Goal: Task Accomplishment & Management: Manage account settings

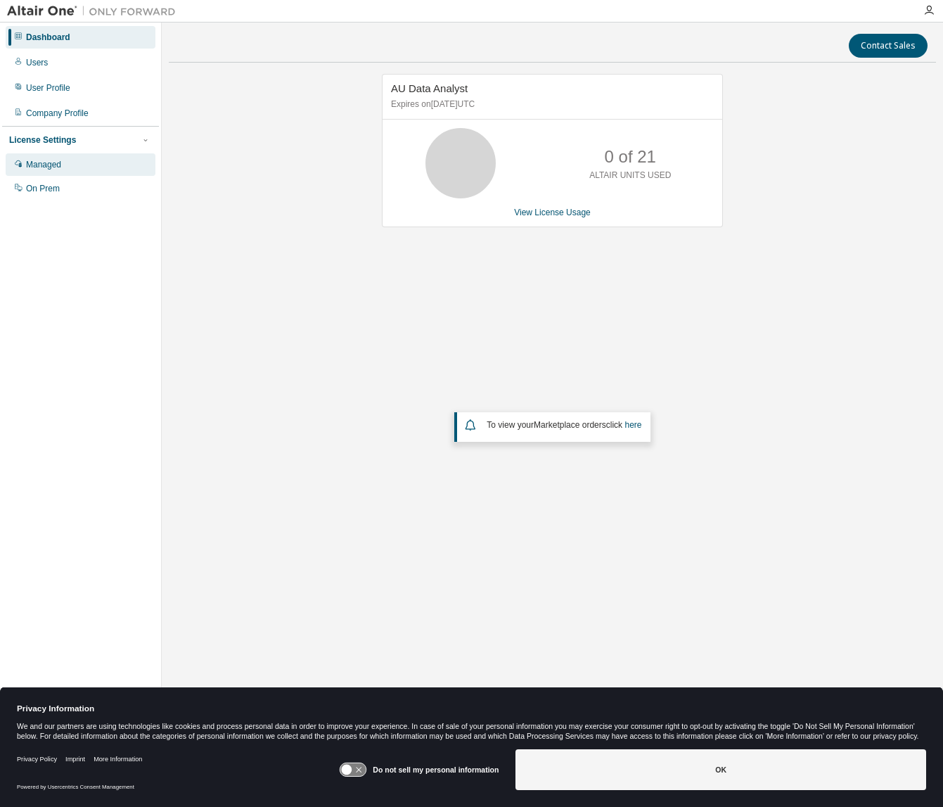
click at [35, 164] on div "Managed" at bounding box center [43, 164] width 35 height 11
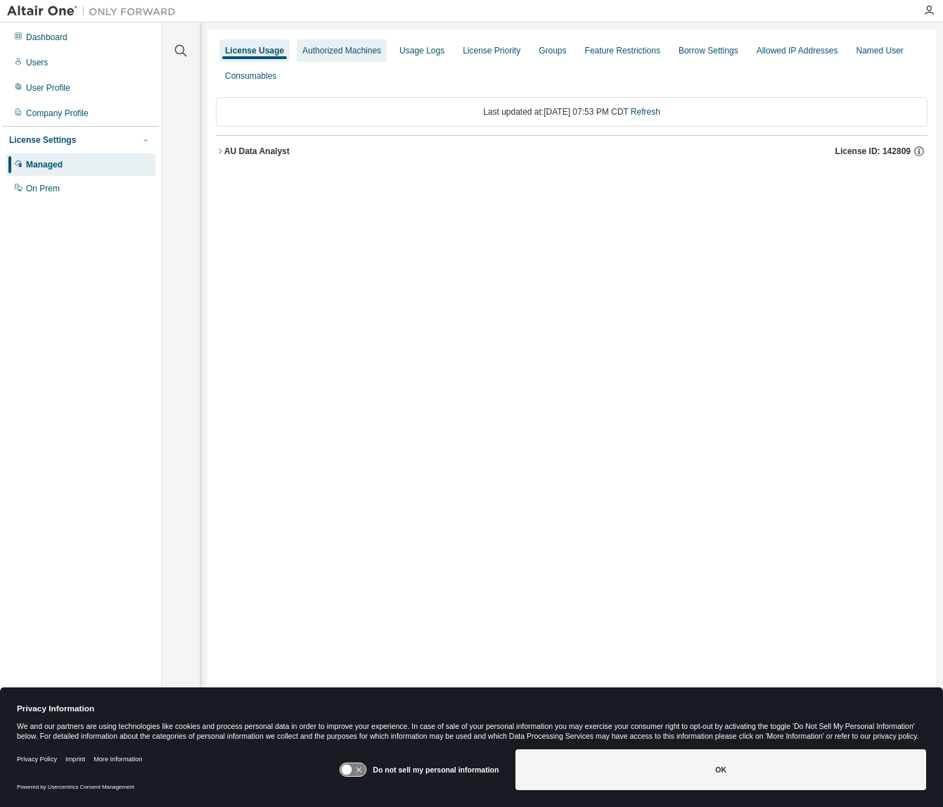
click at [361, 54] on div "Authorized Machines" at bounding box center [341, 50] width 79 height 11
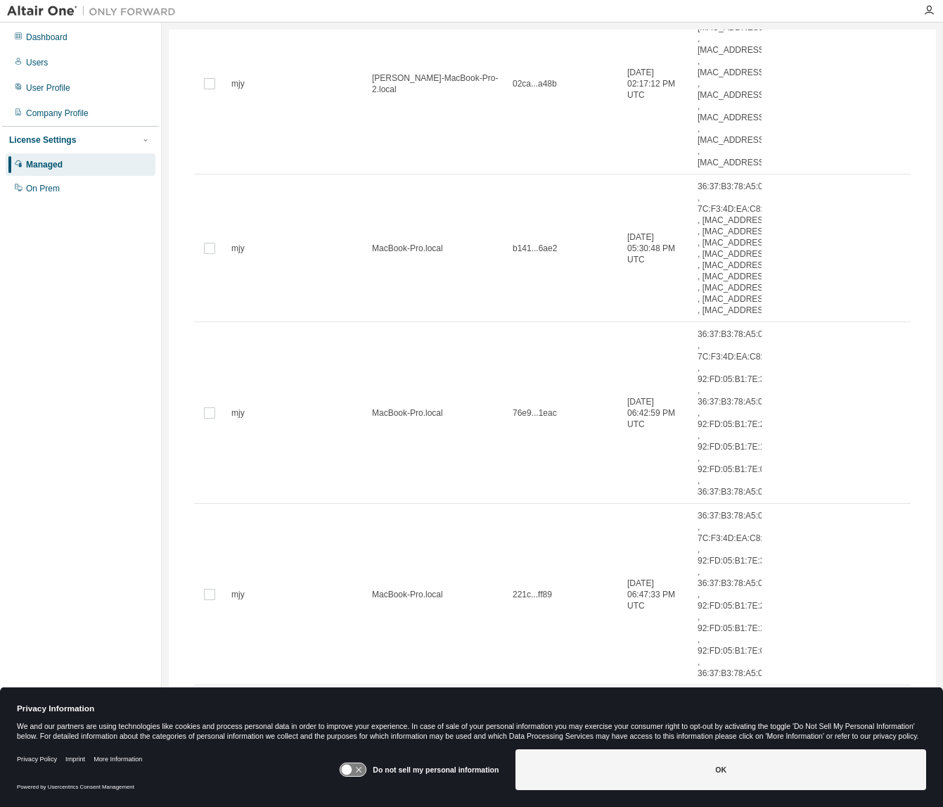
scroll to position [1037, 0]
click at [364, 773] on icon at bounding box center [353, 769] width 26 height 13
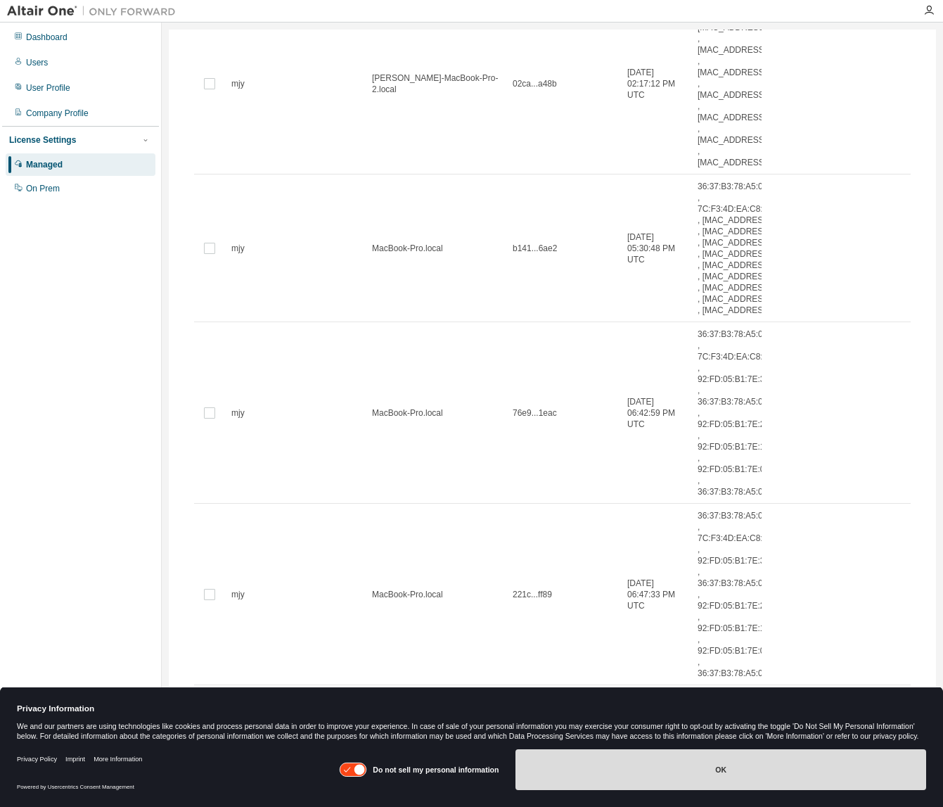
click at [653, 772] on button "OK" at bounding box center [720, 769] width 411 height 41
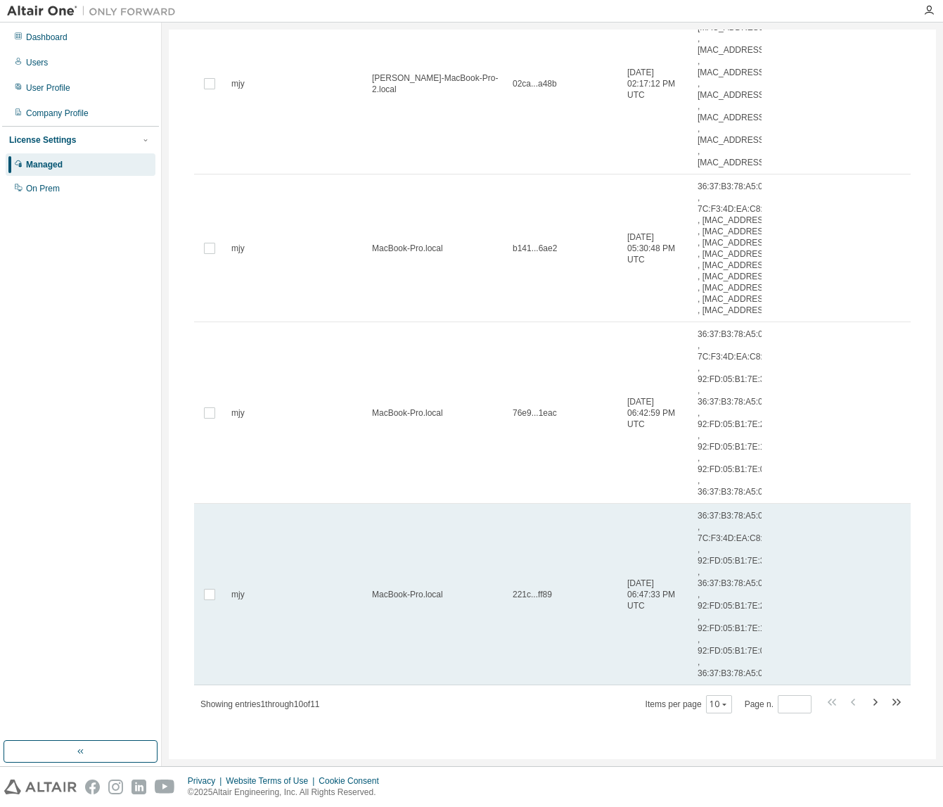
click at [302, 589] on div "mjy" at bounding box center [295, 594] width 128 height 11
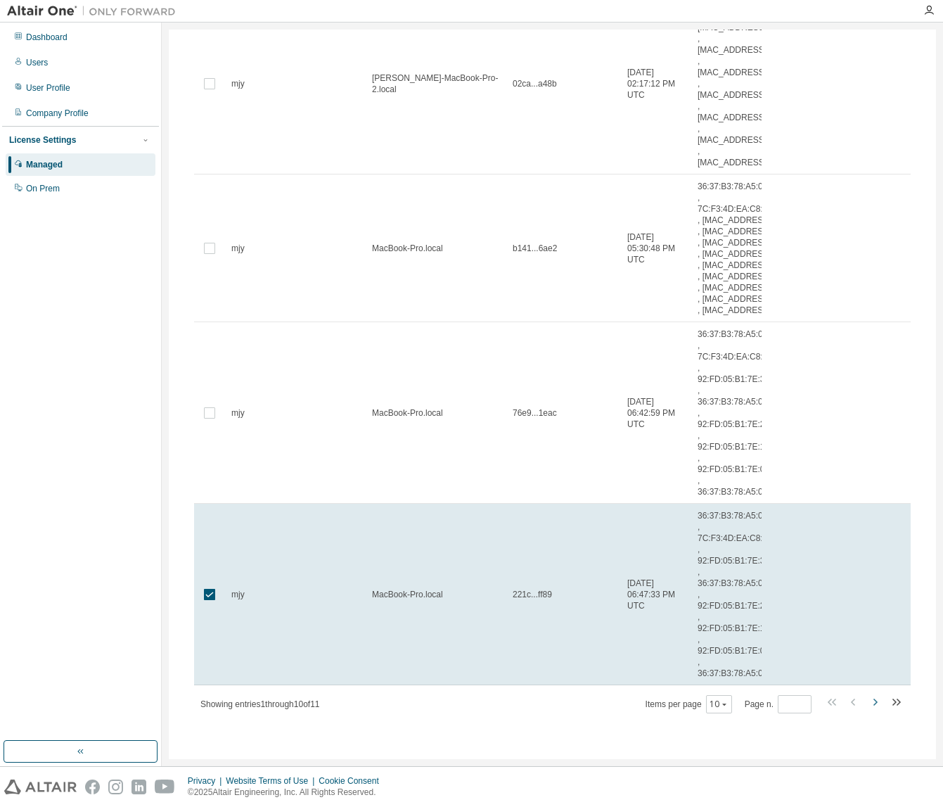
click at [873, 705] on icon "button" at bounding box center [875, 701] width 4 height 7
type input "*"
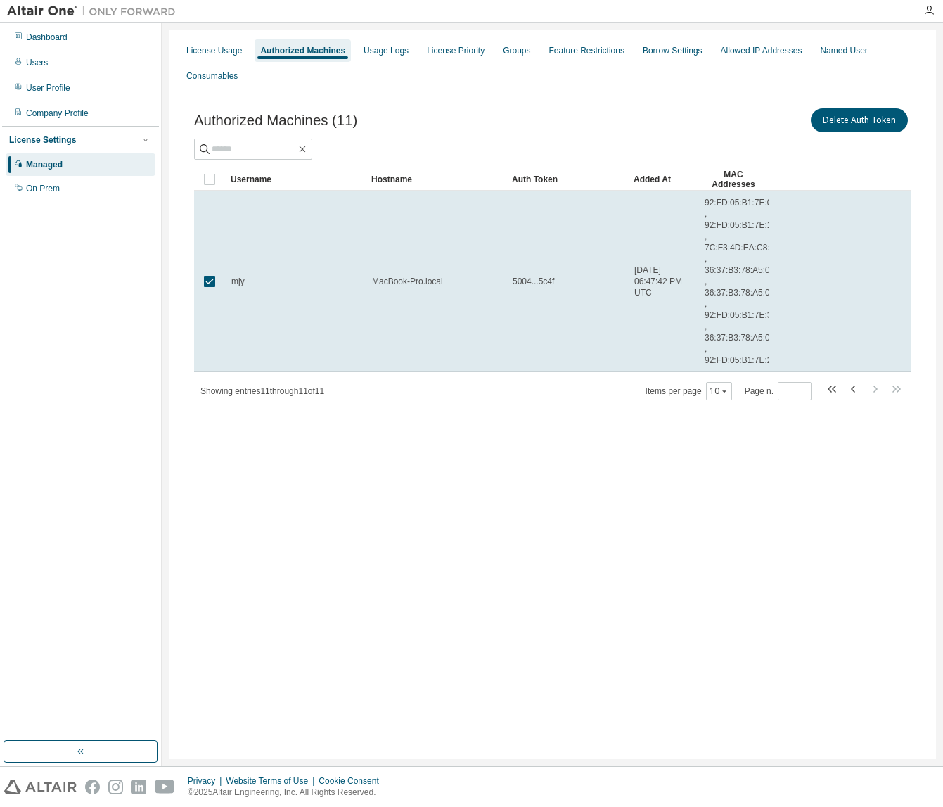
click at [670, 86] on div "License Usage Authorized Machines Usage Logs License Priority Groups Feature Re…" at bounding box center [552, 63] width 750 height 51
click at [478, 127] on div "Authorized Machines (11) Delete Auth Token" at bounding box center [552, 120] width 717 height 30
click at [225, 53] on div "License Usage" at bounding box center [214, 50] width 56 height 11
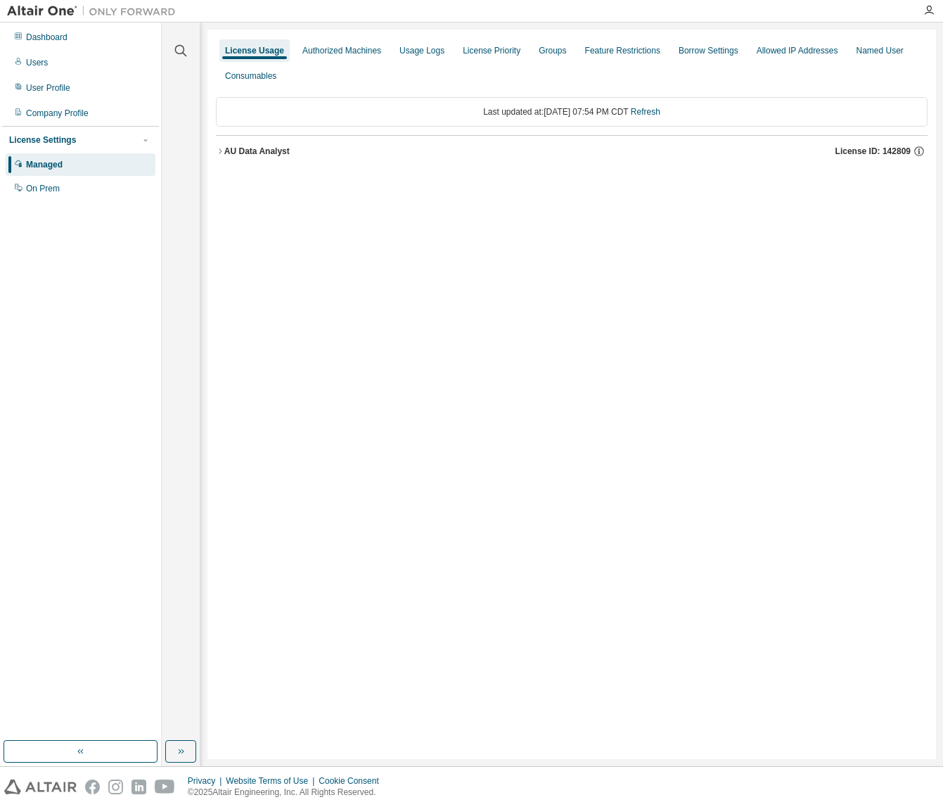
click at [222, 150] on icon "button" at bounding box center [220, 151] width 8 height 8
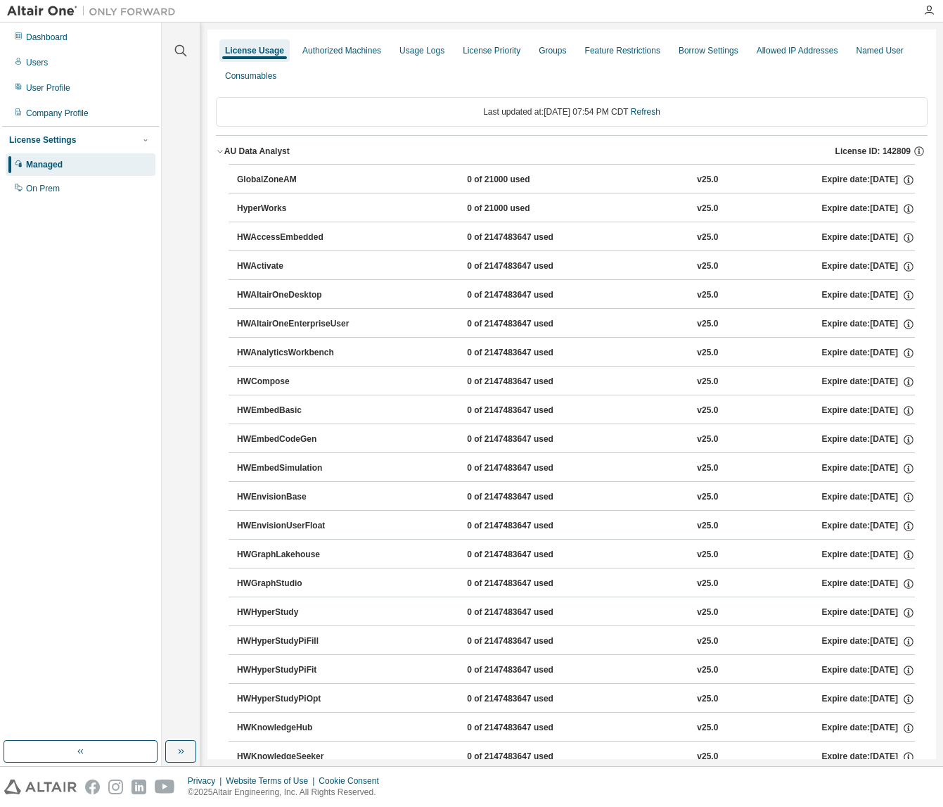
click at [225, 150] on div "AU Data Analyst" at bounding box center [256, 151] width 65 height 11
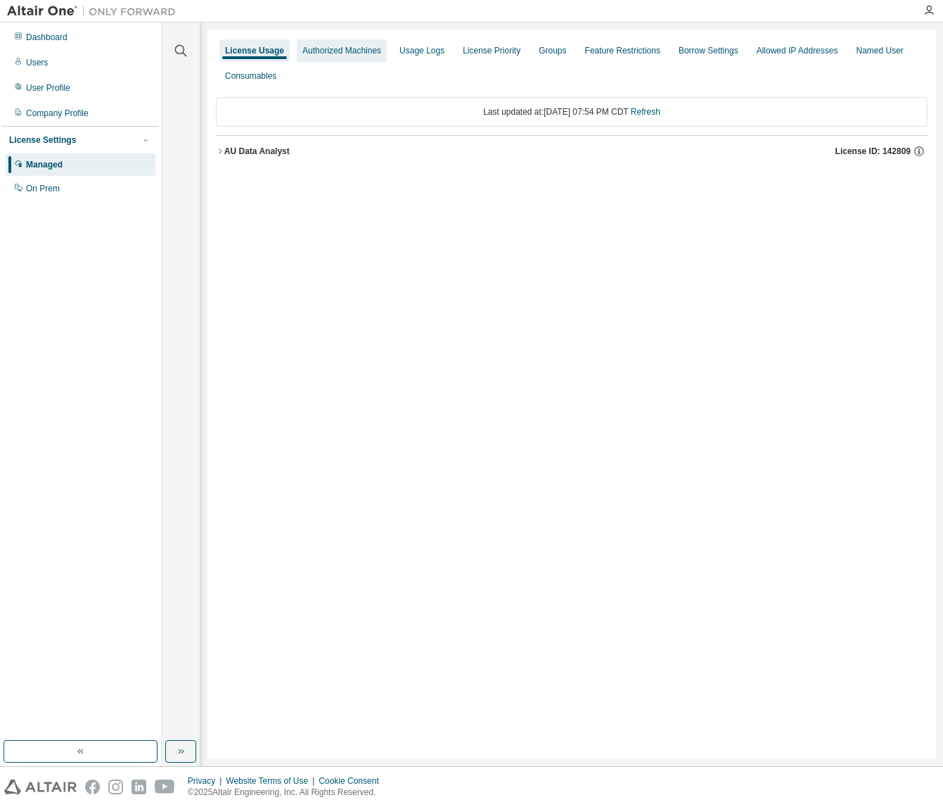
click at [365, 52] on div "Authorized Machines" at bounding box center [341, 50] width 79 height 11
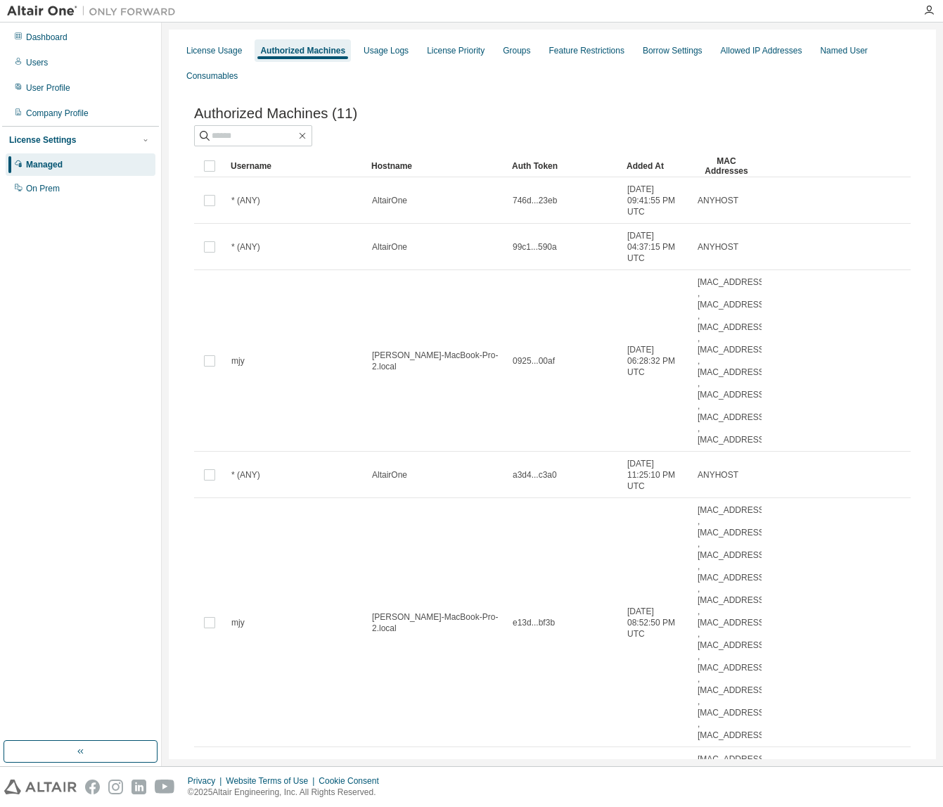
click at [219, 76] on div "Consumables" at bounding box center [211, 75] width 51 height 11
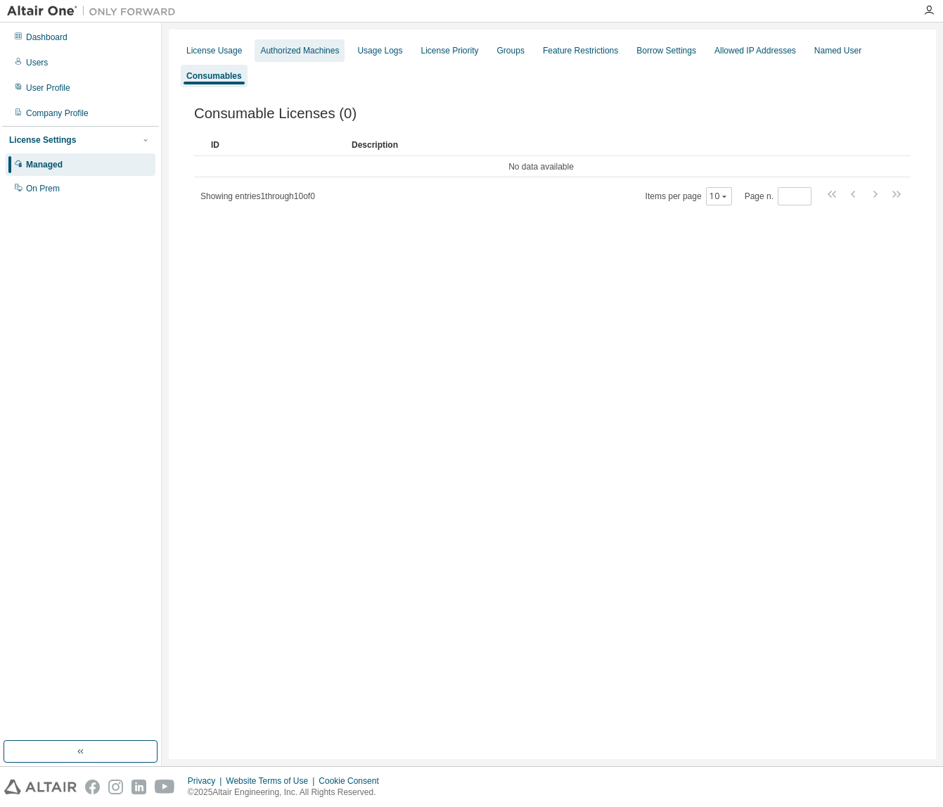
click at [308, 45] on div "Authorized Machines" at bounding box center [299, 50] width 79 height 11
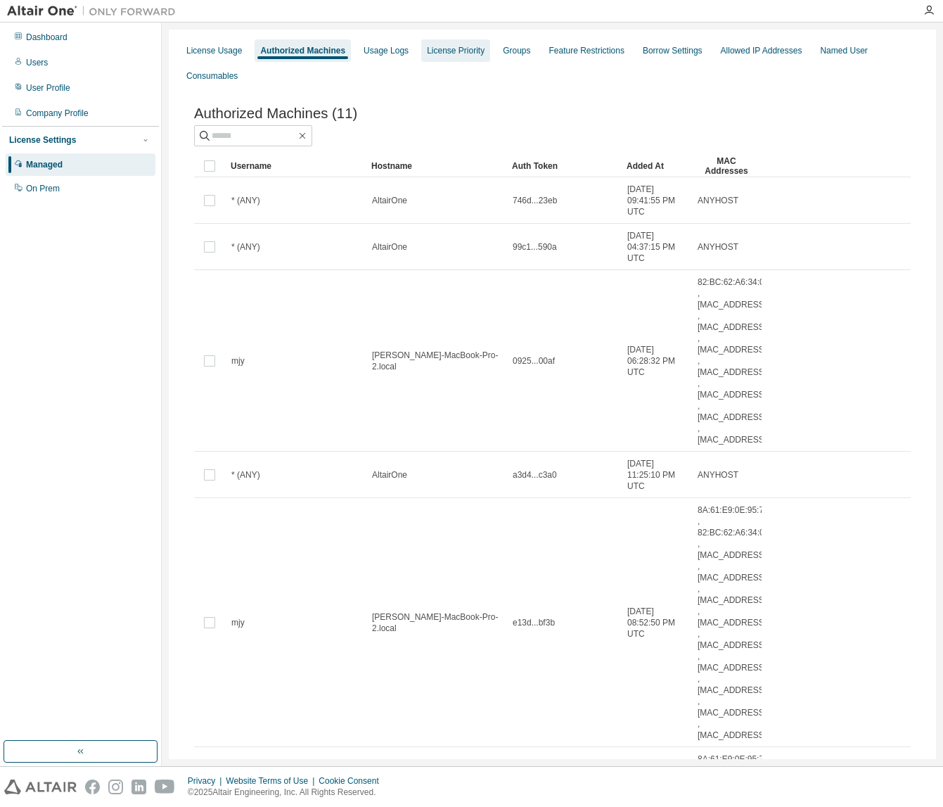
click at [466, 46] on div "License Priority" at bounding box center [456, 50] width 58 height 11
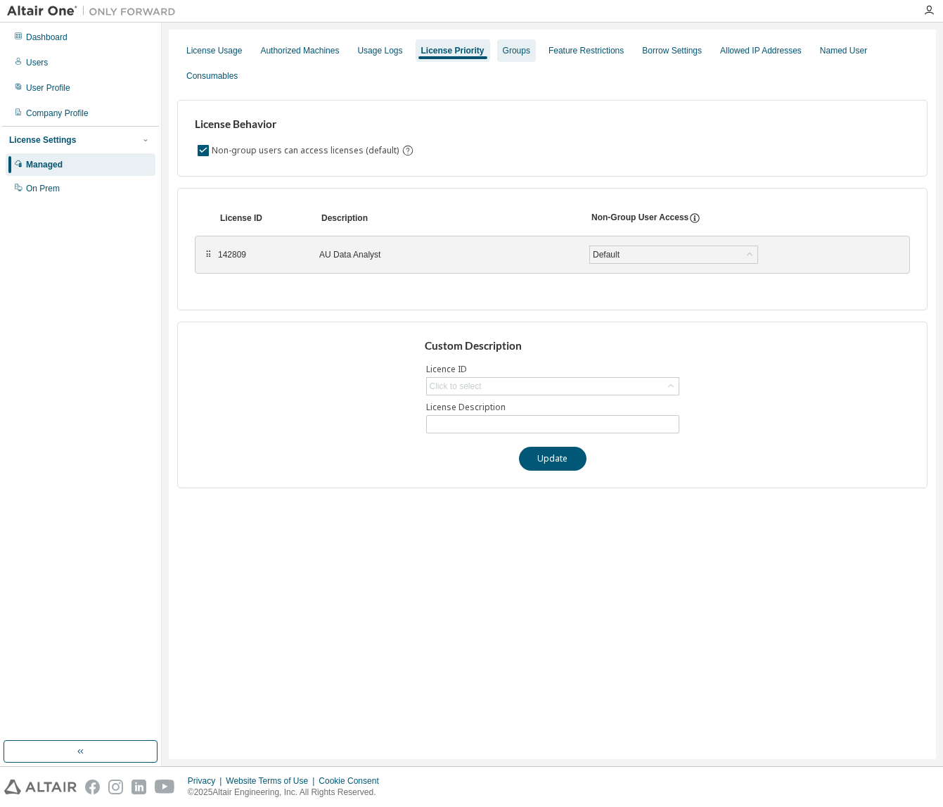
click at [521, 53] on div "Groups" at bounding box center [516, 50] width 27 height 11
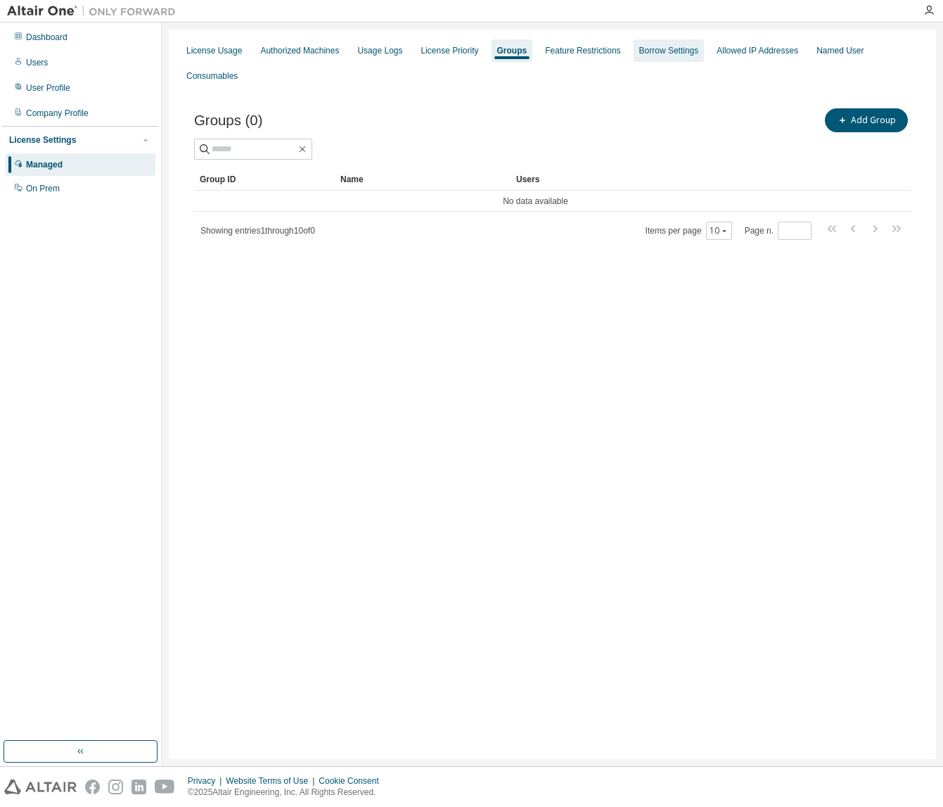
click at [669, 51] on div "Borrow Settings" at bounding box center [669, 50] width 60 height 11
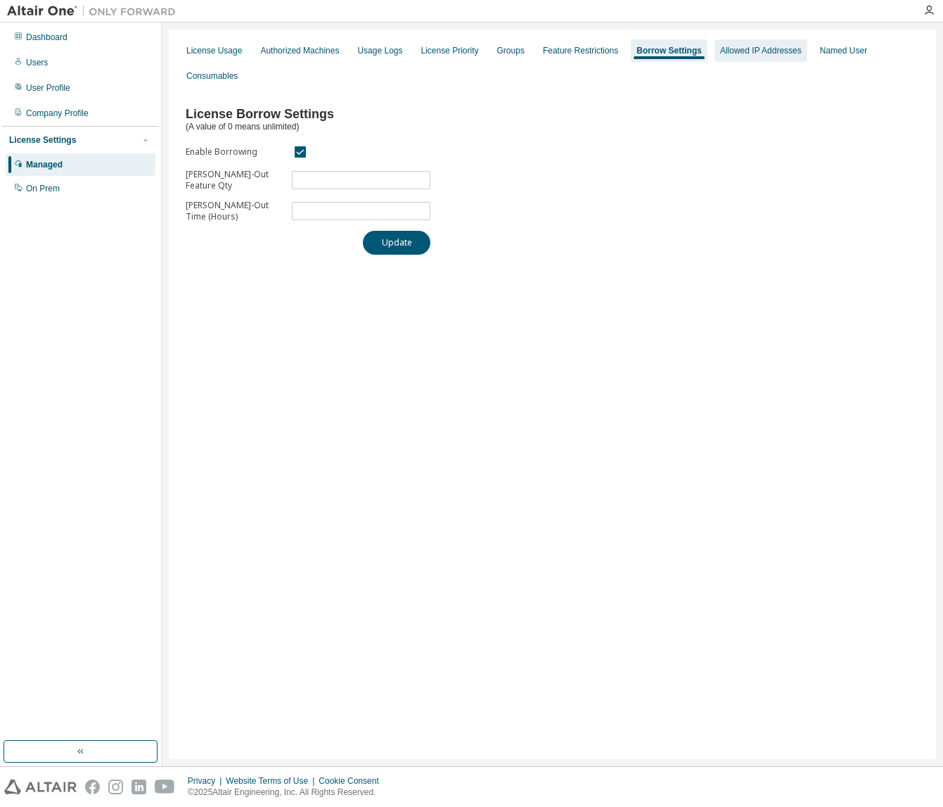
click at [777, 55] on div "Allowed IP Addresses" at bounding box center [761, 50] width 82 height 11
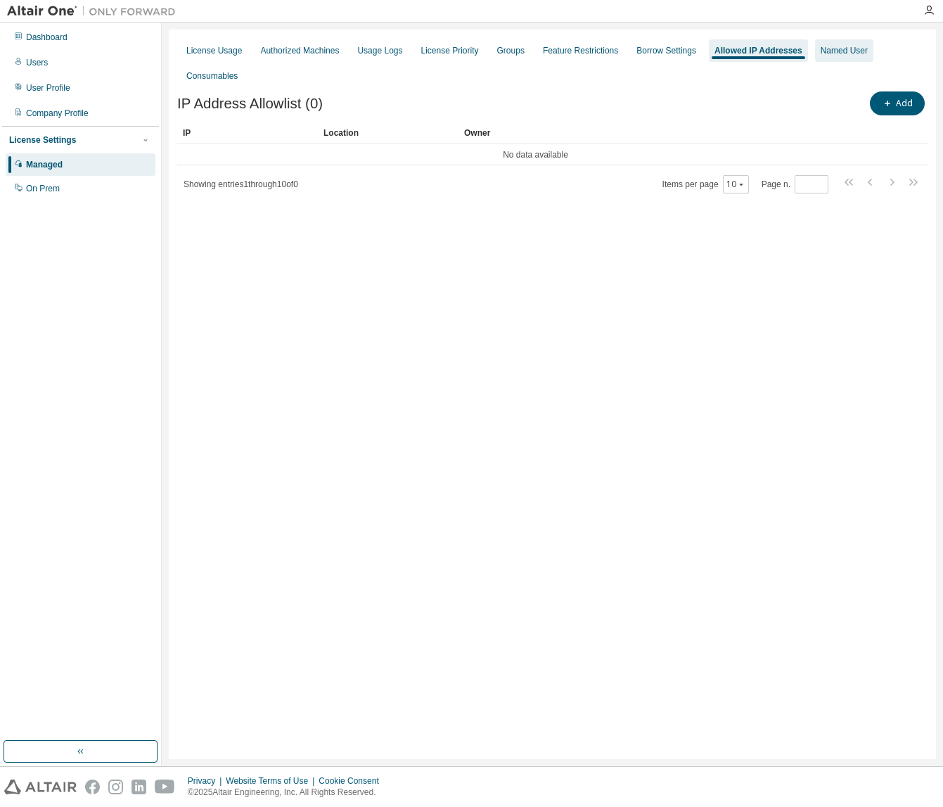
click at [859, 50] on div "Named User" at bounding box center [844, 50] width 47 height 11
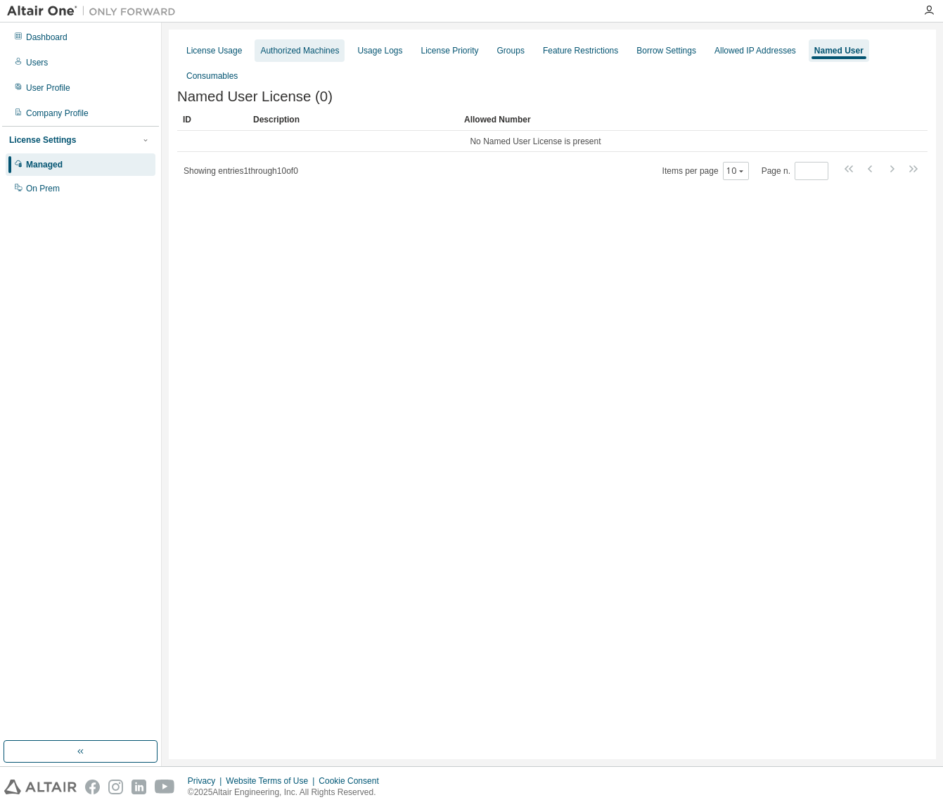
click at [309, 57] on div "Authorized Machines" at bounding box center [300, 50] width 90 height 23
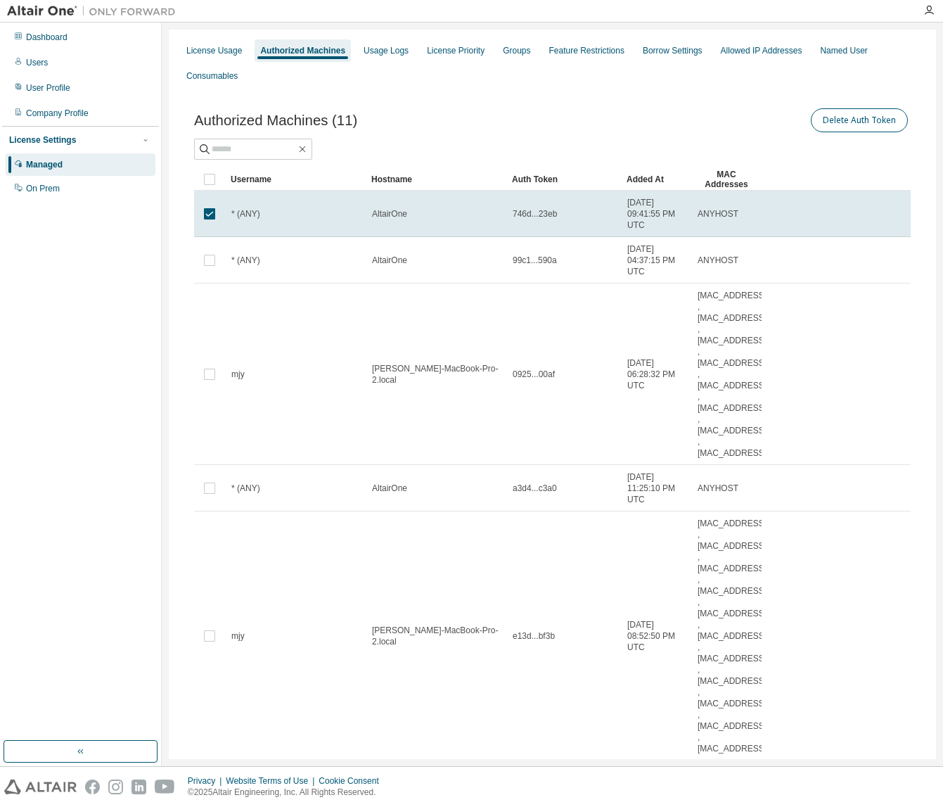
click at [861, 123] on button "Delete Auth Token" at bounding box center [859, 120] width 97 height 24
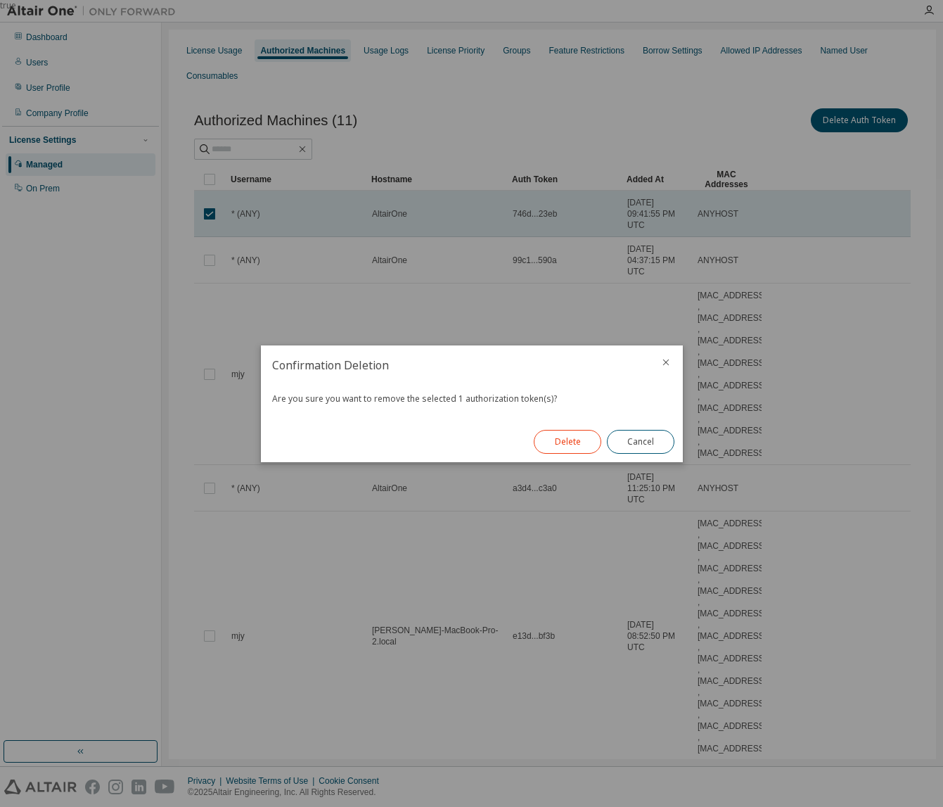
click at [573, 443] on button "Delete" at bounding box center [568, 442] width 68 height 24
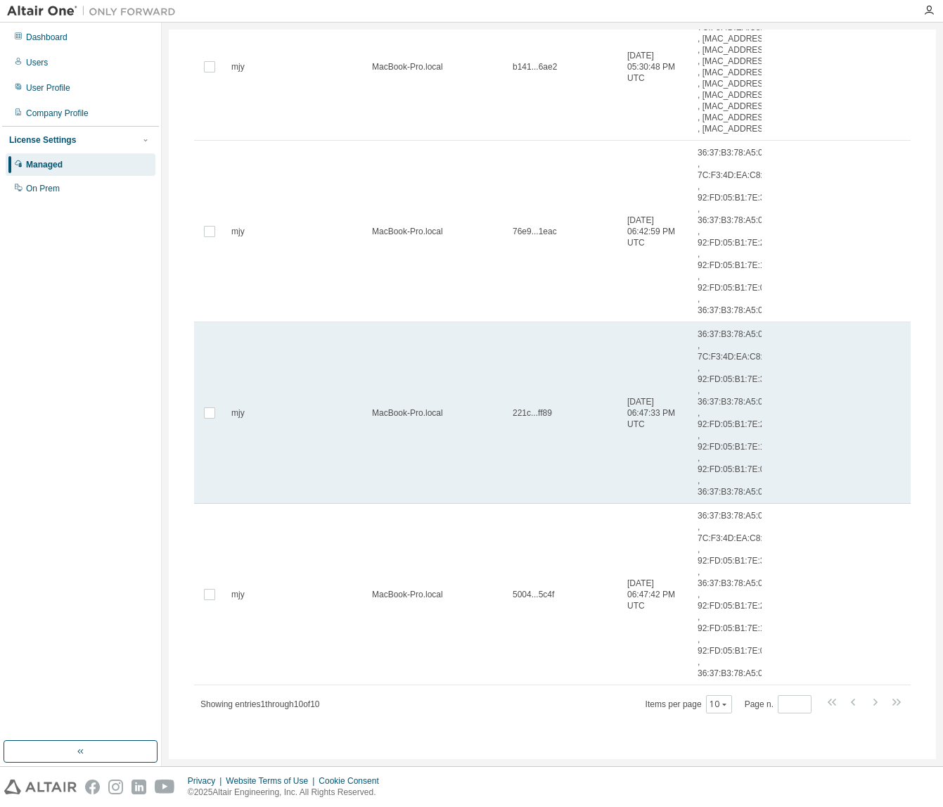
scroll to position [1172, 0]
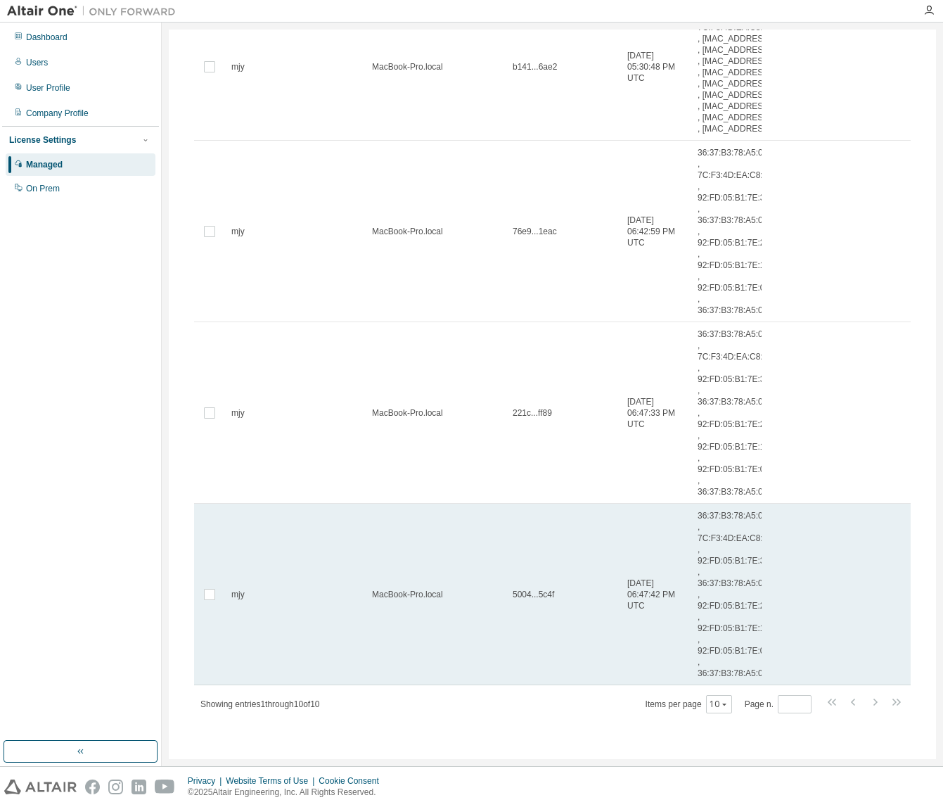
click at [487, 592] on div "MacBook-Pro.local" at bounding box center [436, 594] width 128 height 11
click at [480, 600] on div "MacBook-Pro.local" at bounding box center [436, 594] width 128 height 11
click at [729, 584] on span "36:37:B3:78:A5:08 , 7C:F3:4D:EA:C8:81 , 92:FD:05:B1:7E:30 , 36:37:B3:78:A5:04 ,…" at bounding box center [735, 594] width 75 height 169
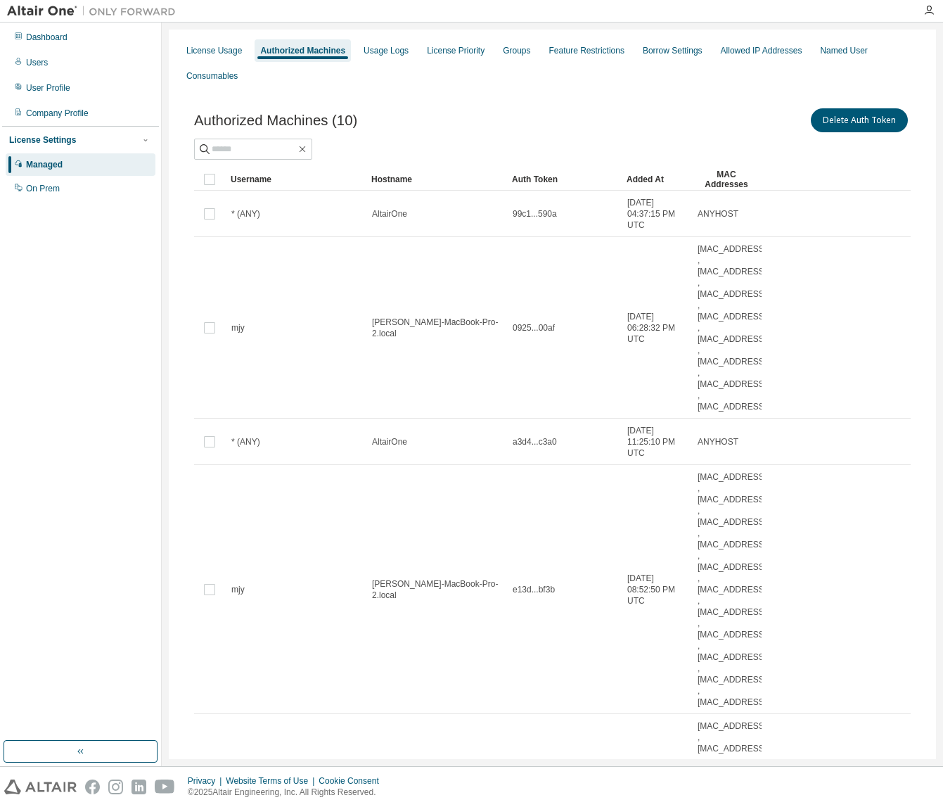
scroll to position [0, 0]
click at [46, 191] on div "On Prem" at bounding box center [43, 188] width 34 height 11
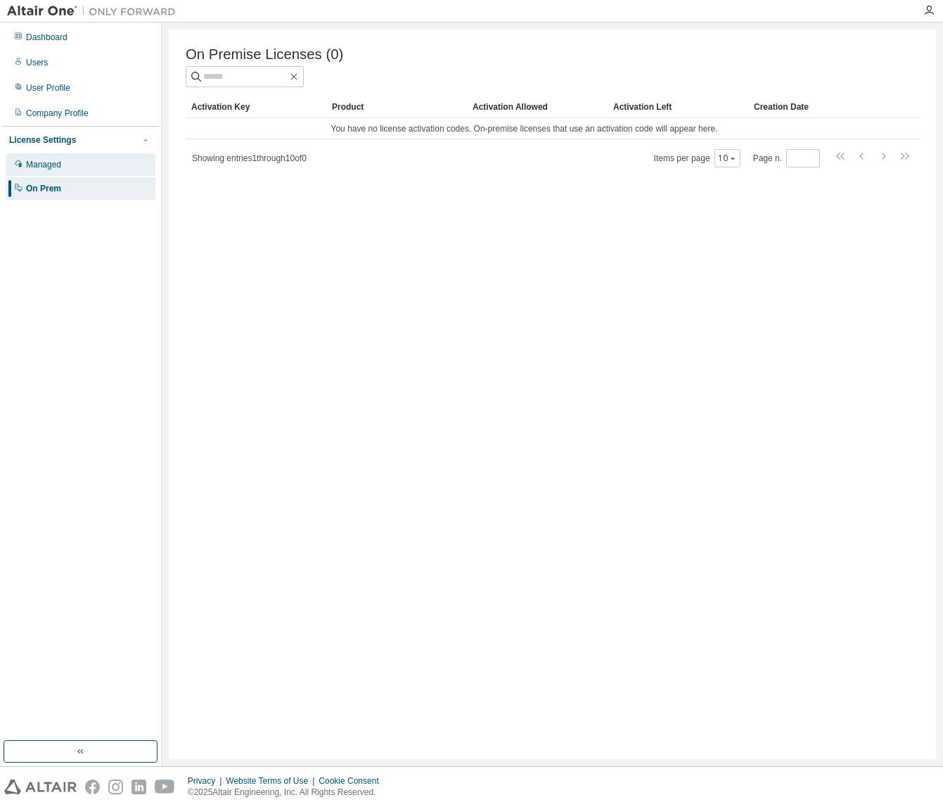
click at [41, 162] on div "Managed" at bounding box center [43, 164] width 35 height 11
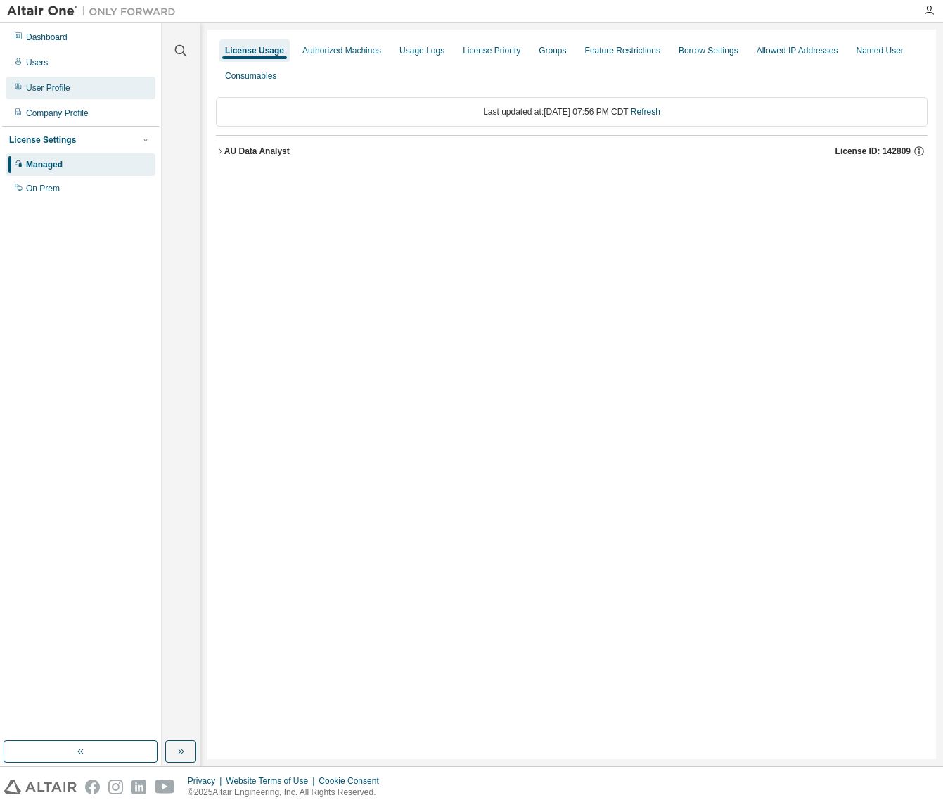
click at [54, 86] on div "User Profile" at bounding box center [48, 87] width 44 height 11
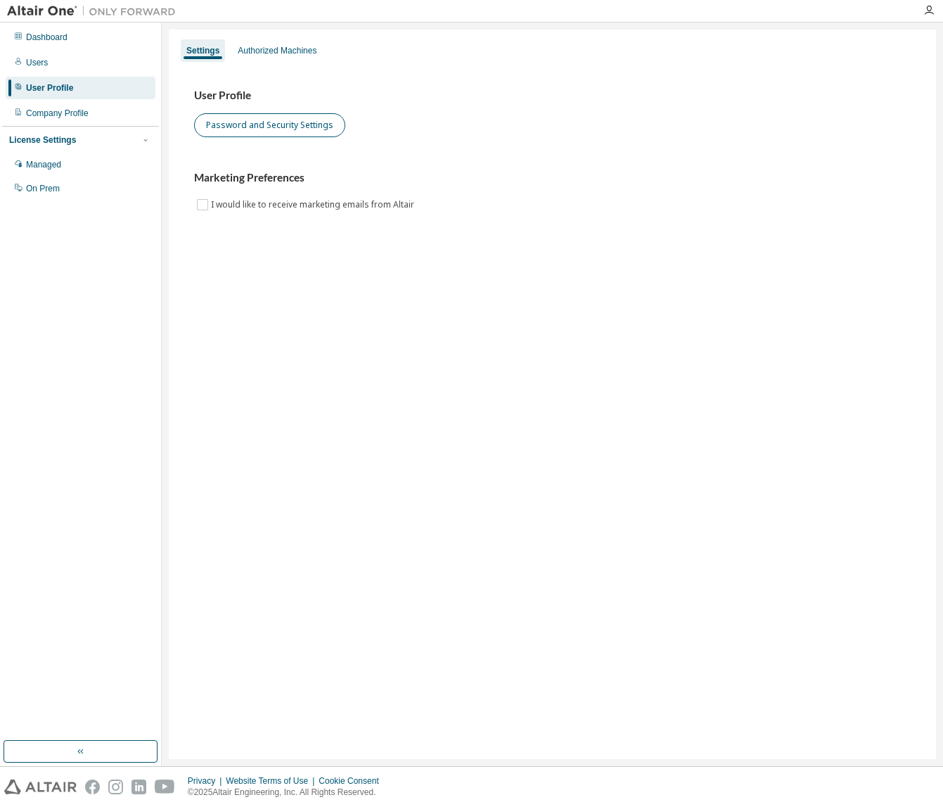
click at [270, 126] on button "Password and Security Settings" at bounding box center [269, 125] width 151 height 24
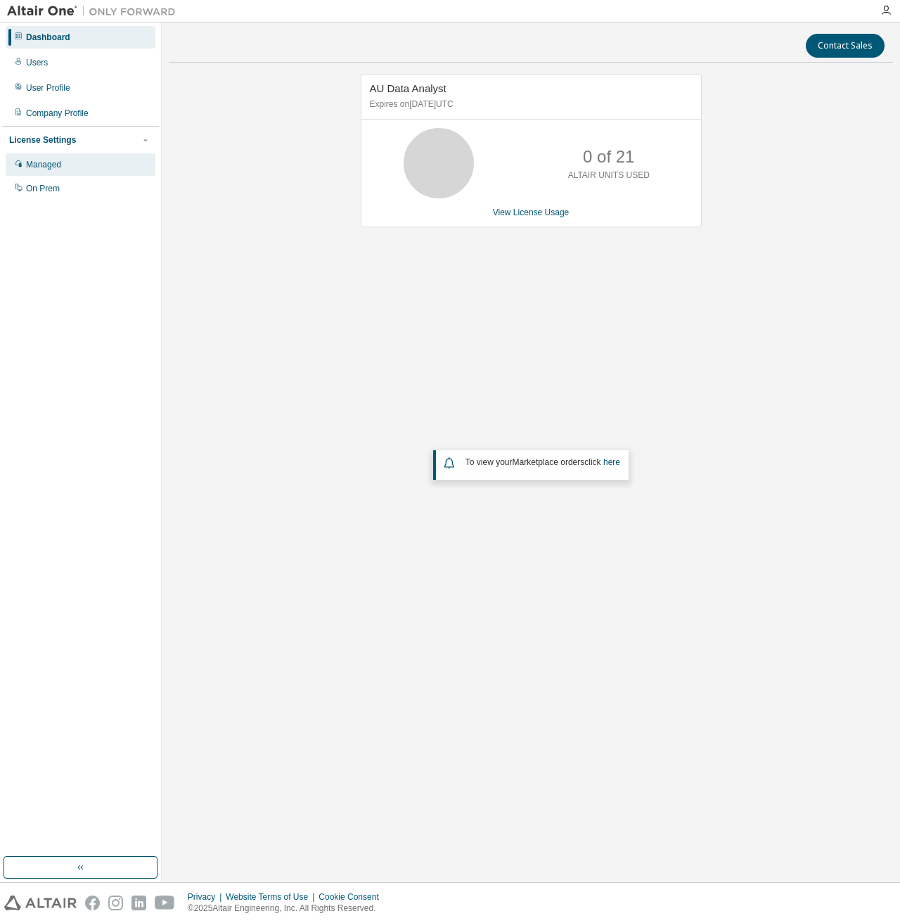
click at [55, 169] on div "Managed" at bounding box center [43, 164] width 35 height 11
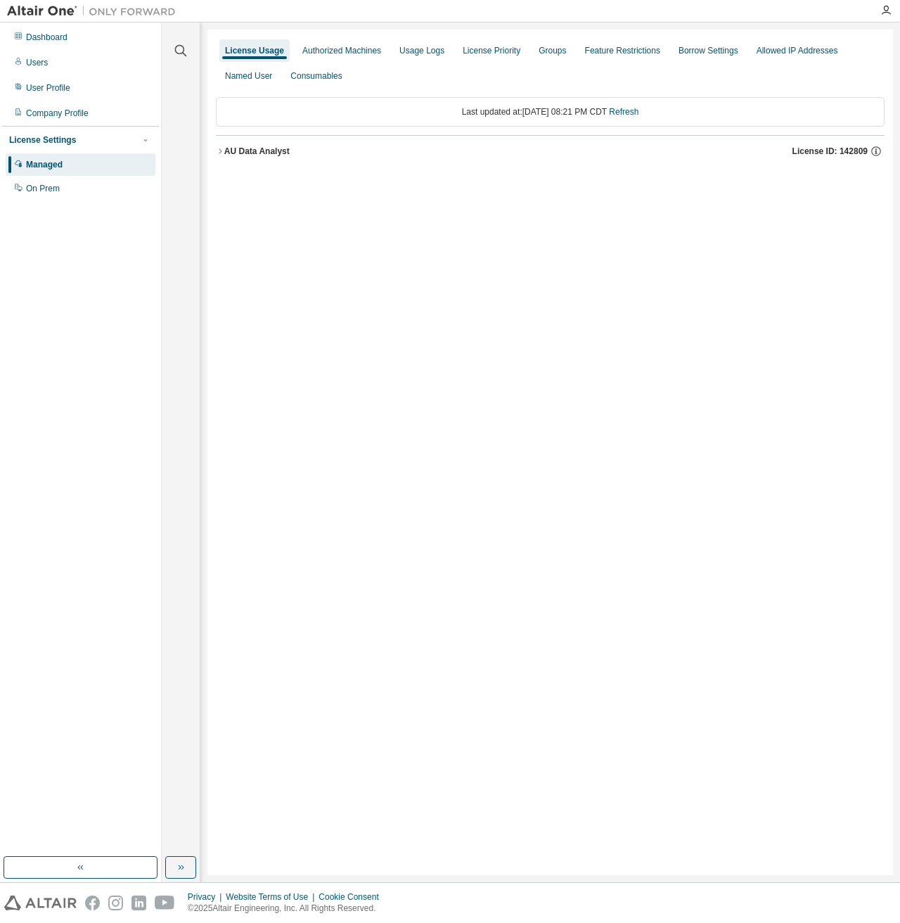
click at [223, 150] on icon "button" at bounding box center [220, 151] width 8 height 8
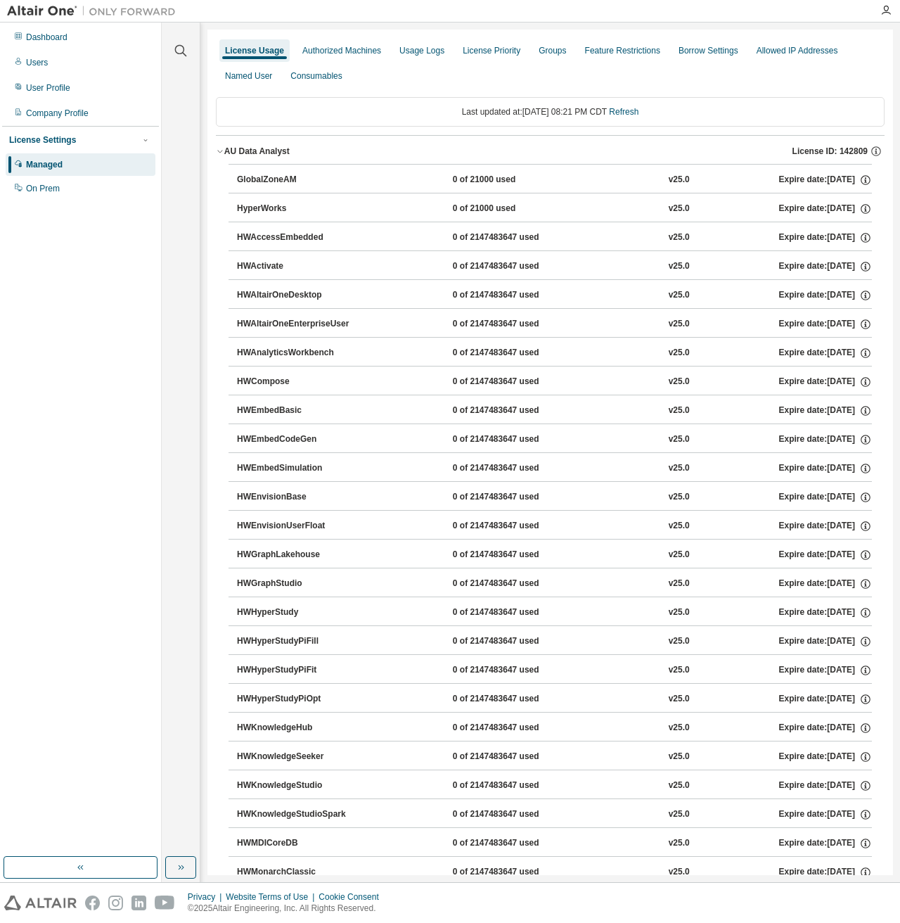
click at [223, 150] on icon "button" at bounding box center [220, 151] width 8 height 8
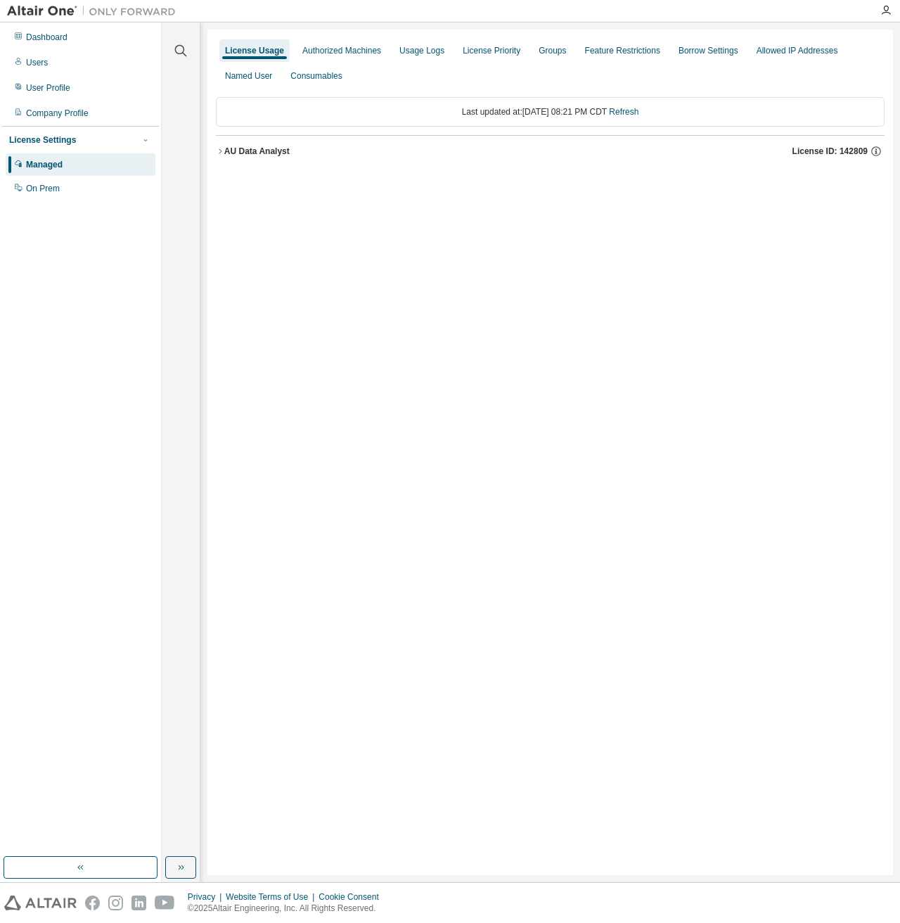
click at [283, 147] on div "AU Data Analyst" at bounding box center [256, 151] width 65 height 11
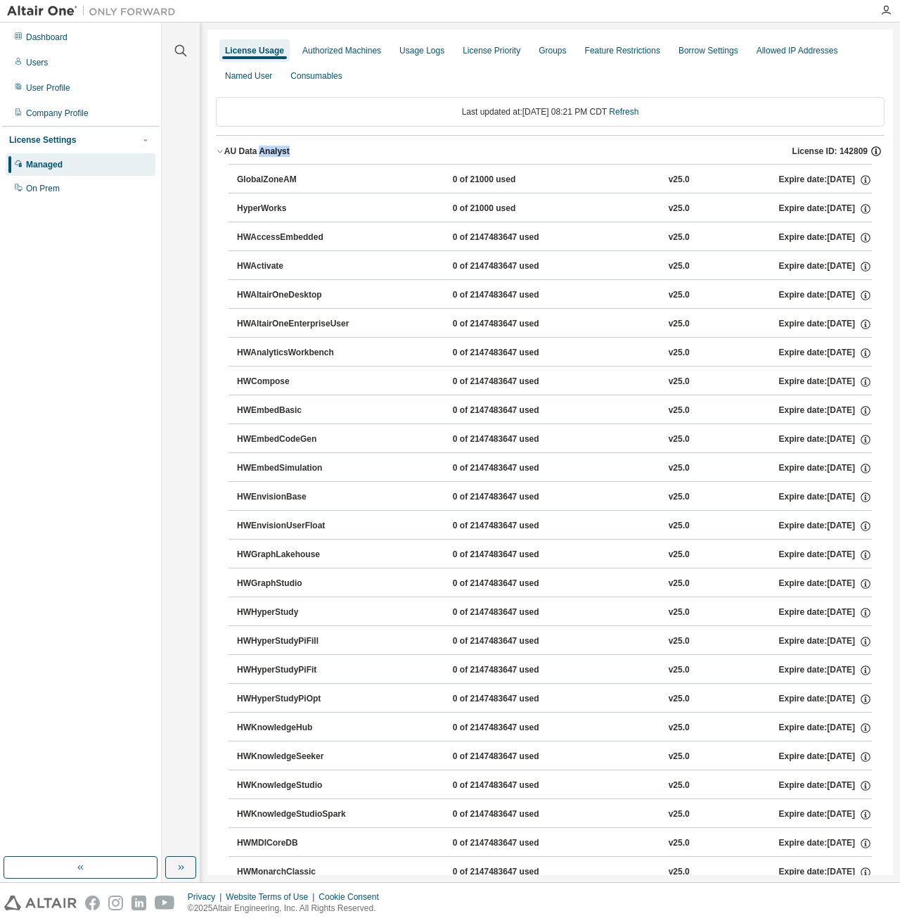
click at [872, 149] on icon "button" at bounding box center [876, 151] width 13 height 13
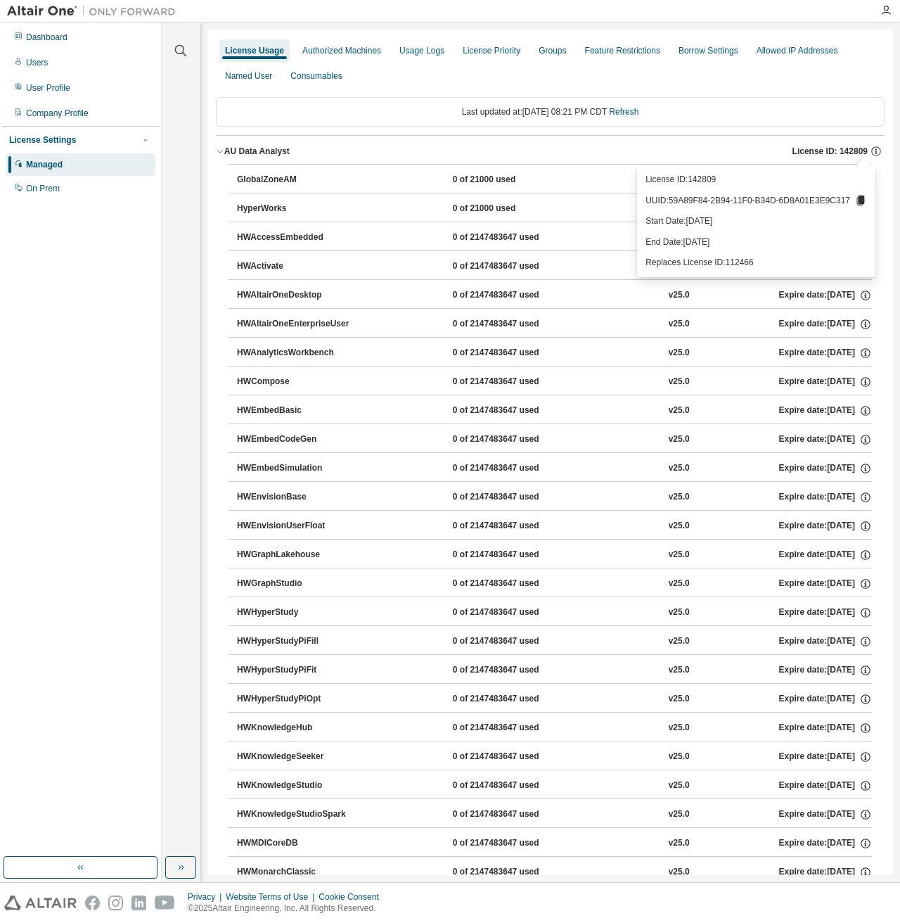
click at [124, 418] on div "Dashboard Users User Profile Company Profile License Settings Managed On Prem" at bounding box center [80, 440] width 157 height 830
